Goal: Find specific page/section: Find specific page/section

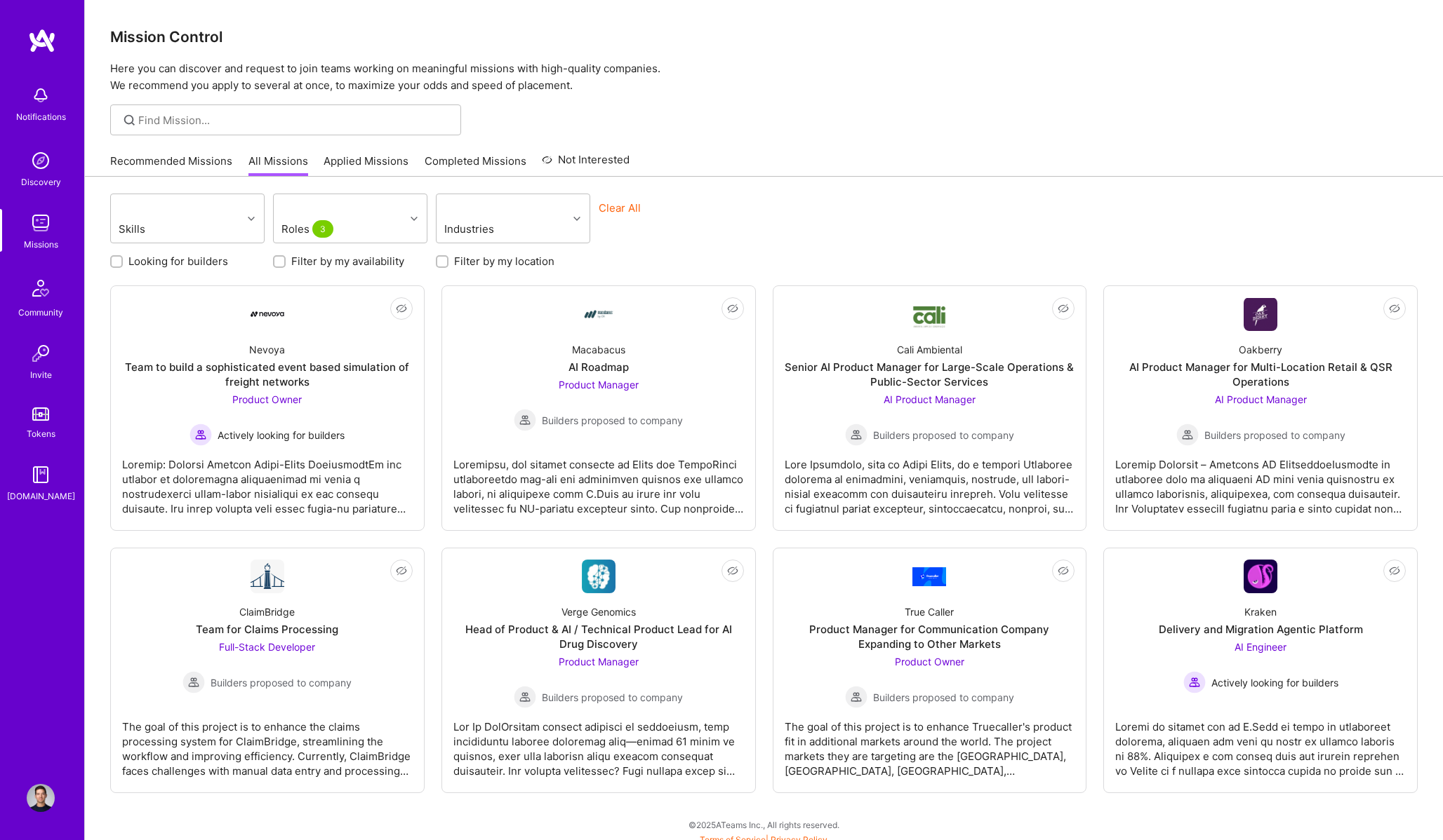
scroll to position [8, 0]
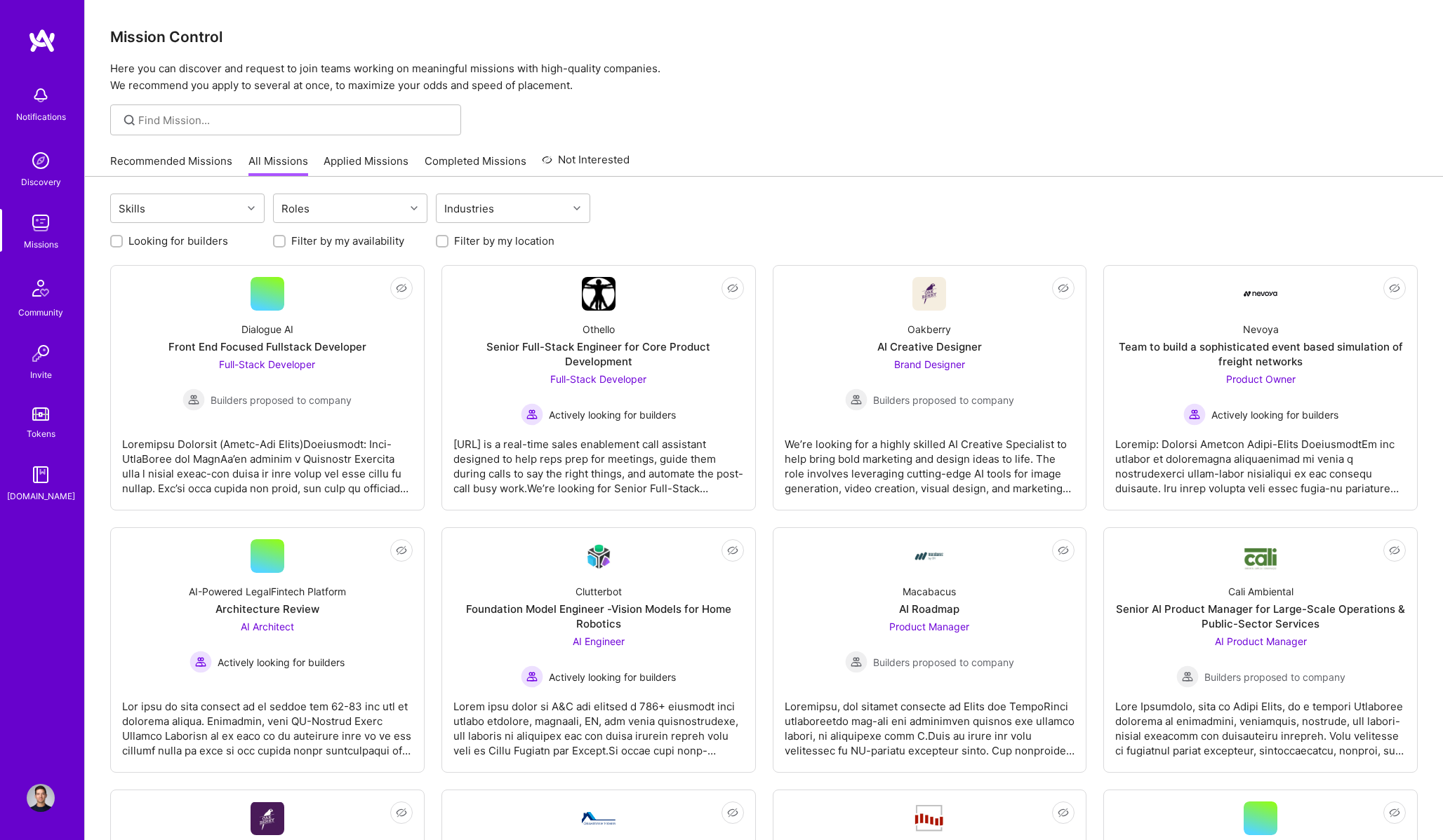
scroll to position [8, 0]
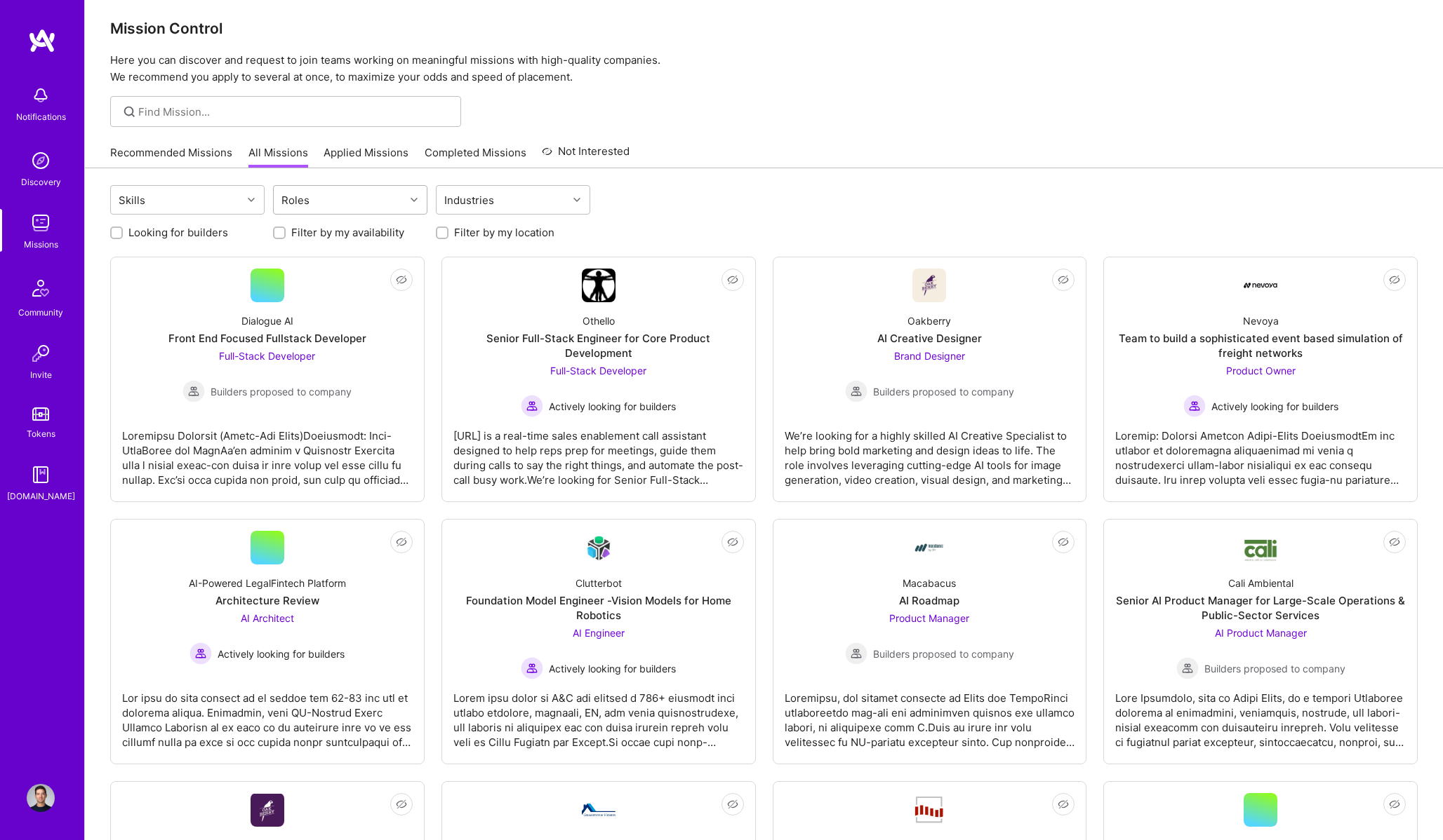
click at [368, 195] on div "Roles" at bounding box center [339, 200] width 131 height 28
click at [358, 284] on div "AI Product Manager" at bounding box center [350, 287] width 137 height 15
checkbox input "true"
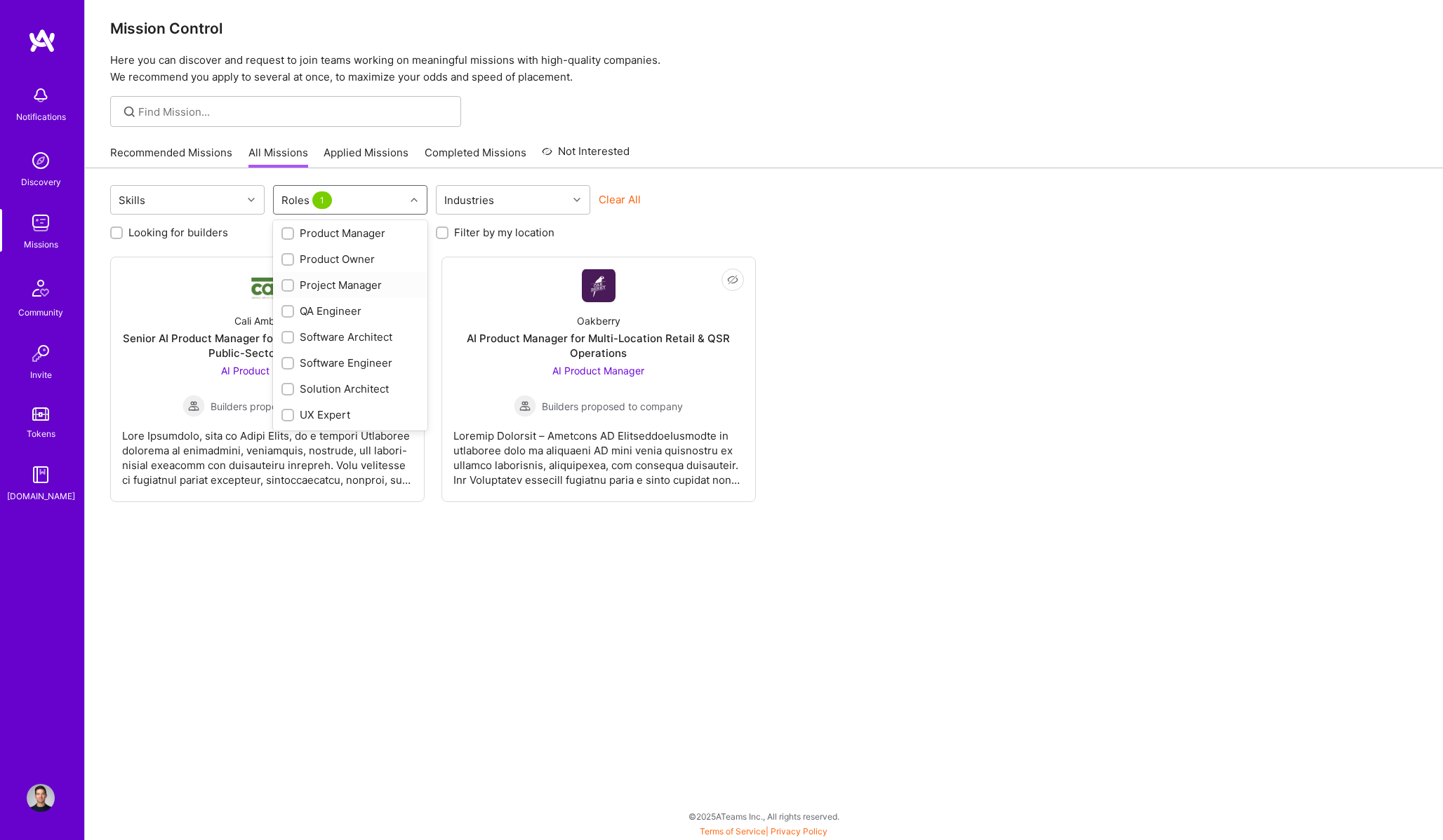
scroll to position [445, 0]
click at [352, 262] on div "Product Manager" at bounding box center [350, 258] width 137 height 15
checkbox input "true"
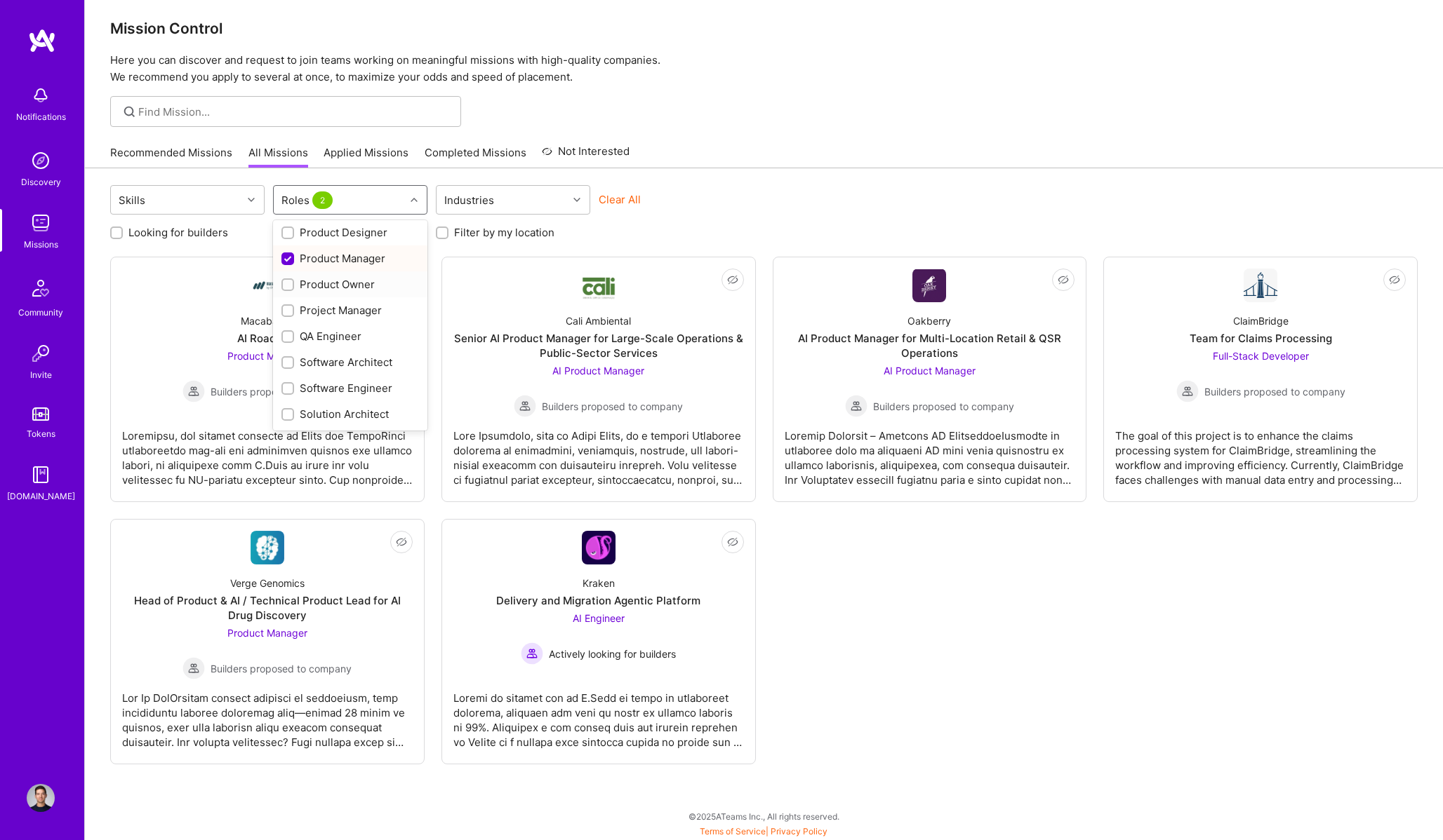
click at [350, 279] on div "Product Owner" at bounding box center [350, 284] width 137 height 15
checkbox input "true"
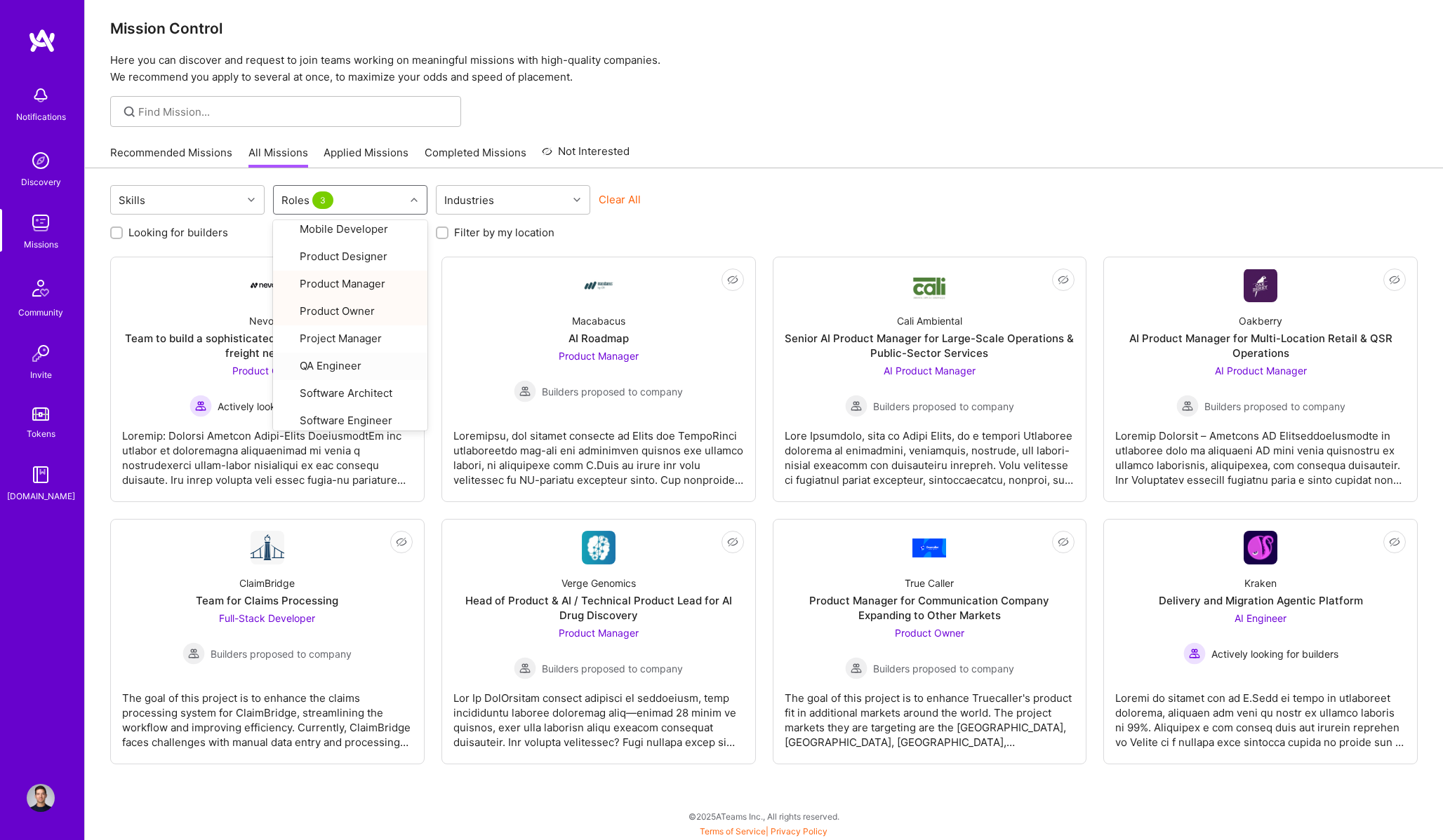
click at [1035, 186] on div "Skills option Product Owner, selected. option QA Engineer focused, 22 of 26. 26…" at bounding box center [764, 202] width 1307 height 33
